Goal: Task Accomplishment & Management: Manage account settings

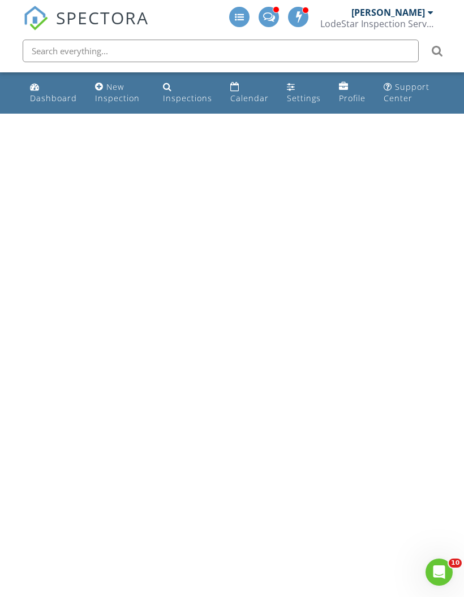
click at [193, 97] on div "Inspections" at bounding box center [187, 98] width 49 height 11
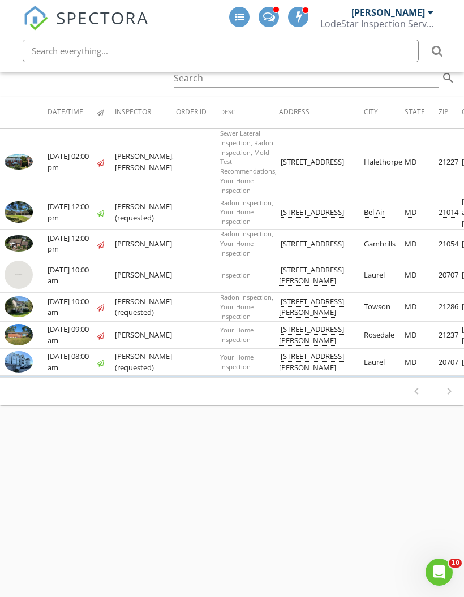
scroll to position [167, 0]
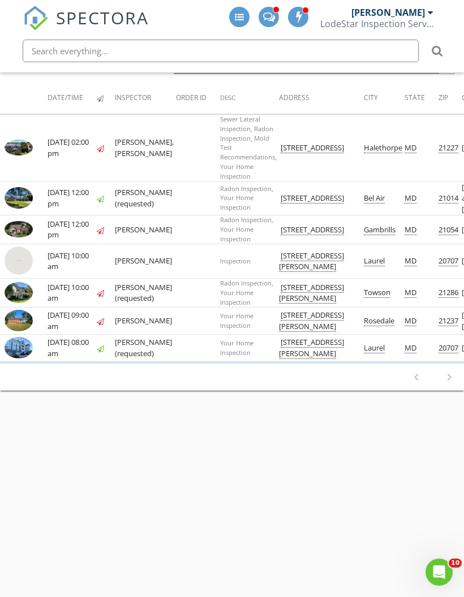
click at [75, 139] on td "[DATE] 02:00 pm" at bounding box center [71, 148] width 49 height 67
click at [61, 144] on td "[DATE] 02:00 pm" at bounding box center [71, 148] width 49 height 67
click at [16, 142] on img at bounding box center [19, 148] width 28 height 16
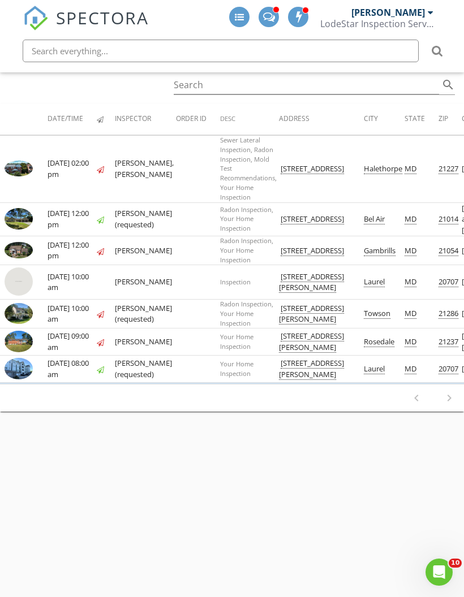
scroll to position [146, 0]
click at [22, 343] on img at bounding box center [19, 341] width 28 height 21
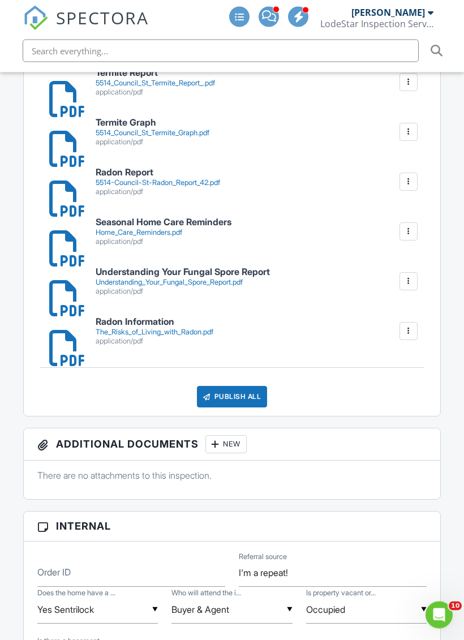
scroll to position [620, 0]
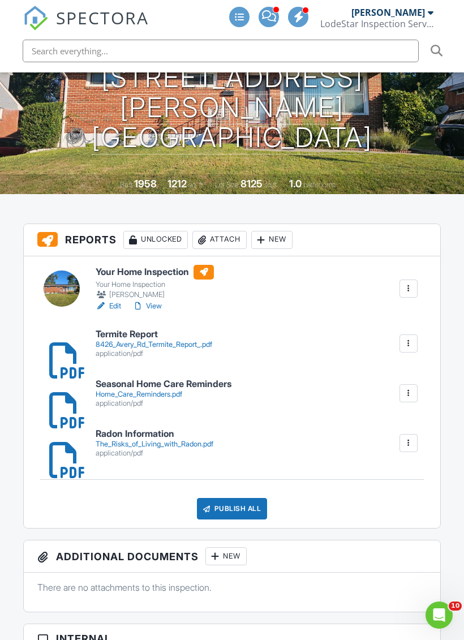
click at [161, 303] on link "View" at bounding box center [146, 305] width 29 height 11
